Goal: Information Seeking & Learning: Learn about a topic

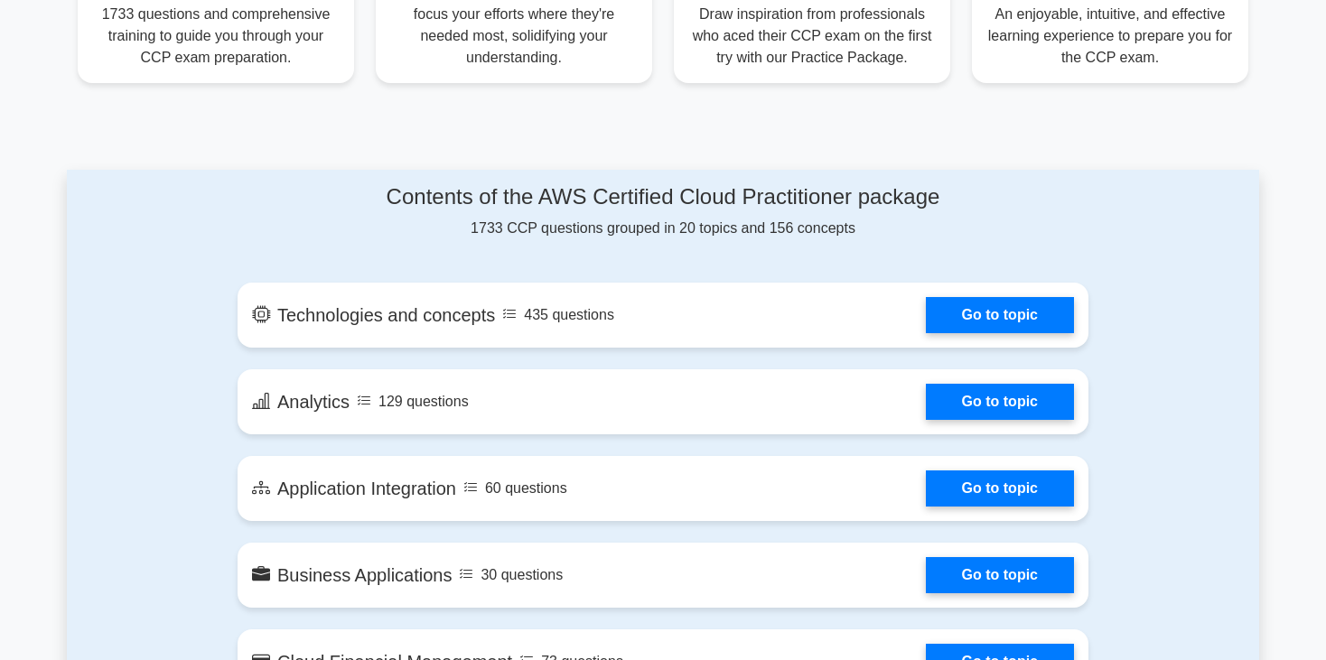
scroll to position [834, 0]
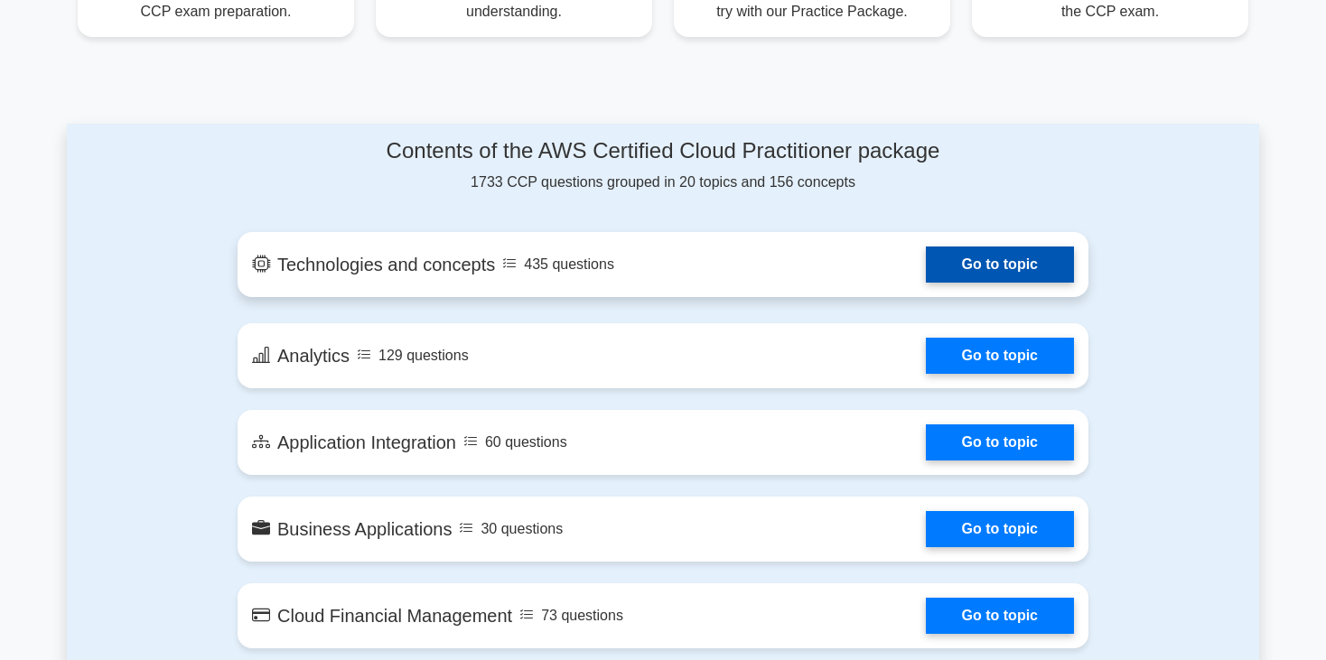
click at [1015, 269] on link "Go to topic" at bounding box center [1000, 265] width 148 height 36
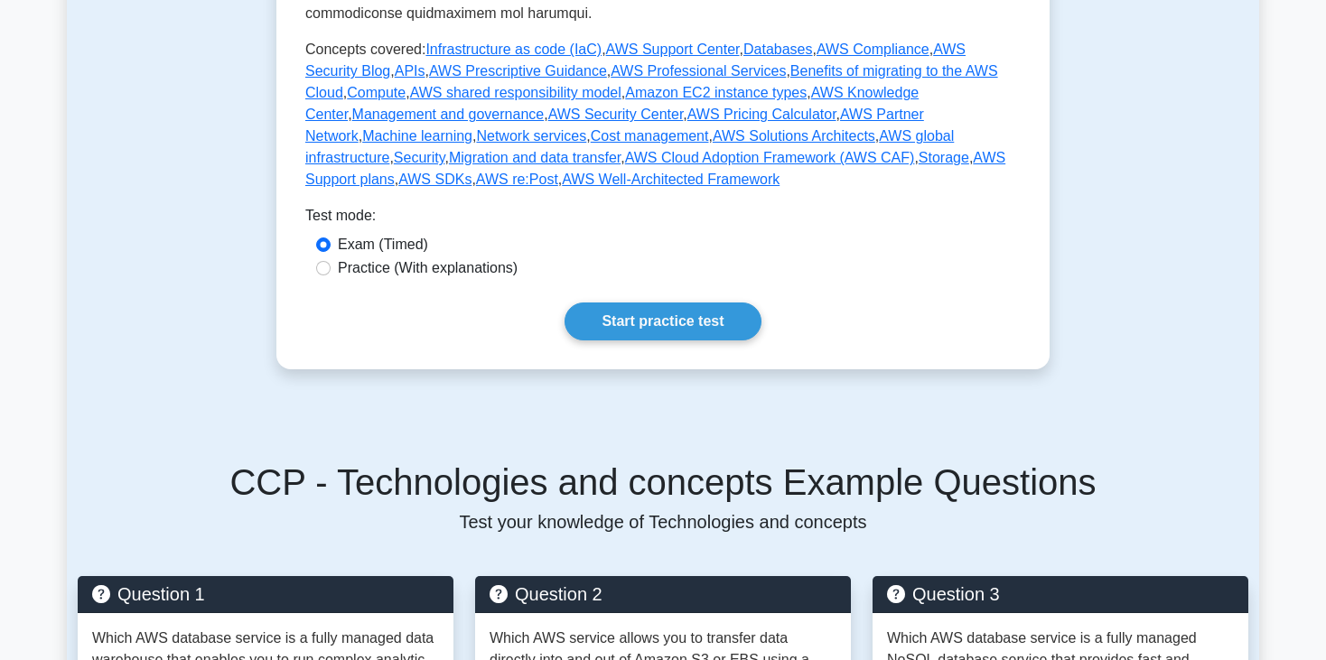
scroll to position [916, 0]
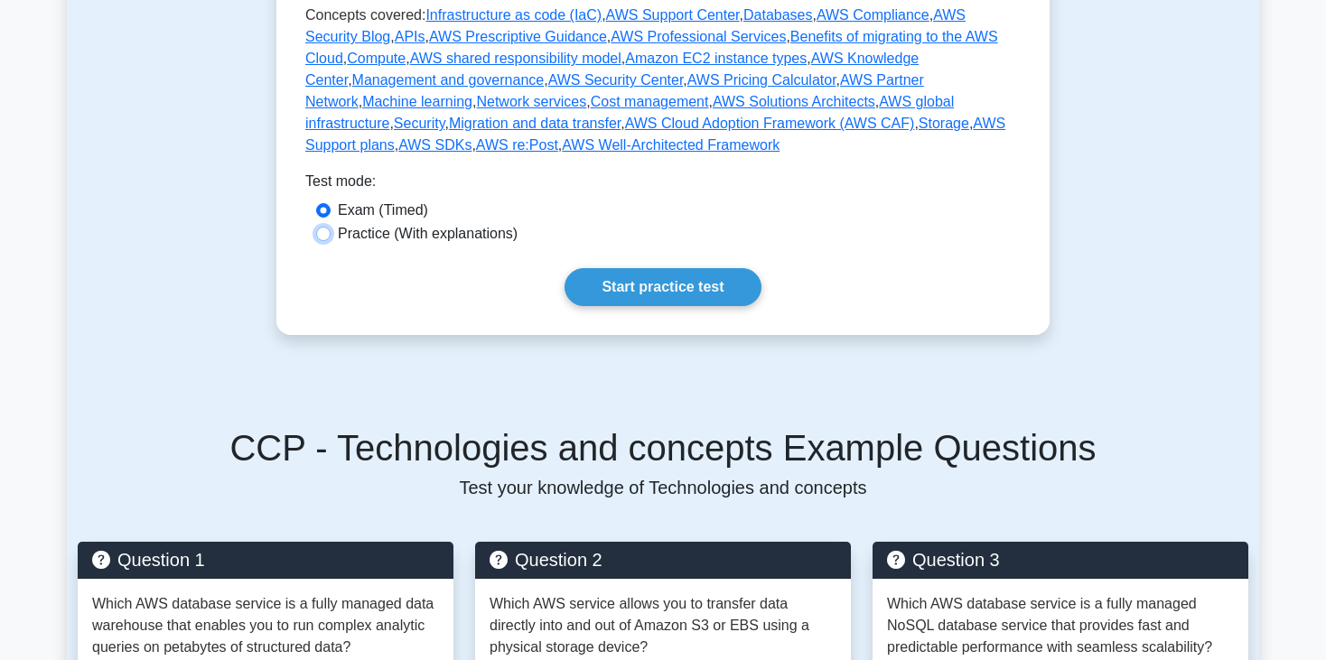
click at [325, 227] on input "Practice (With explanations)" at bounding box center [323, 234] width 14 height 14
radio input "true"
click at [636, 268] on link "Start practice test" at bounding box center [663, 287] width 196 height 38
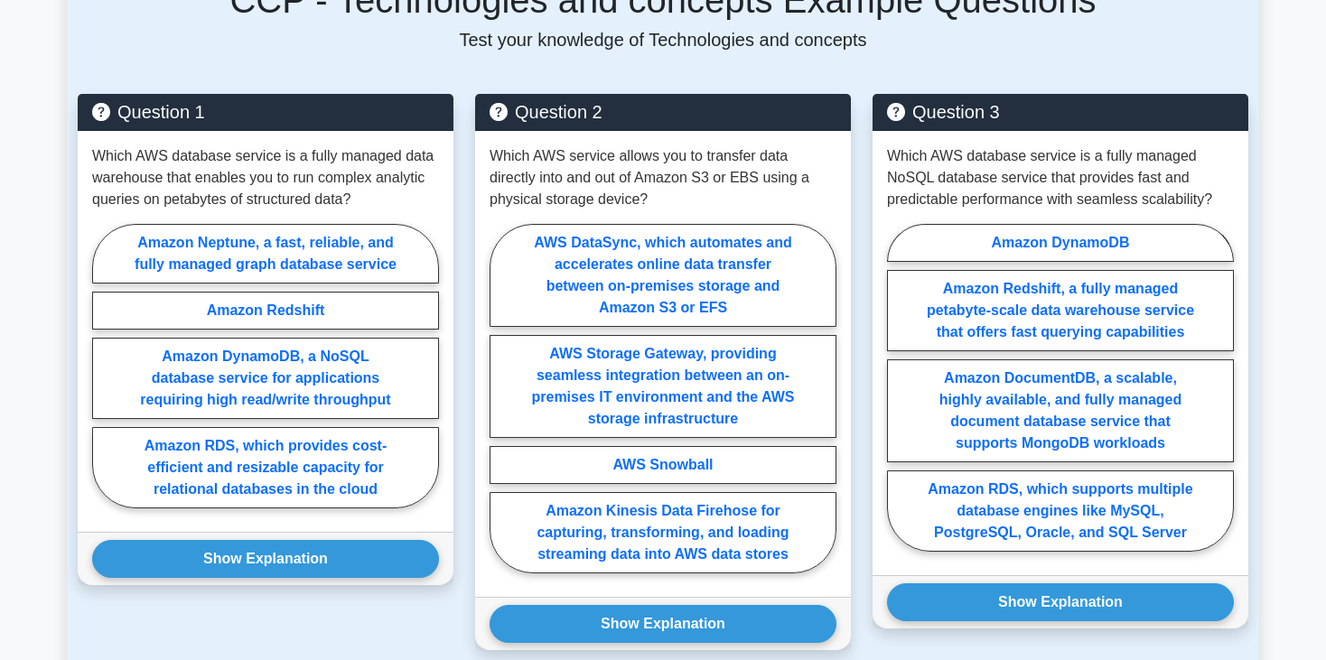
scroll to position [1326, 0]
